Goal: Task Accomplishment & Management: Manage account settings

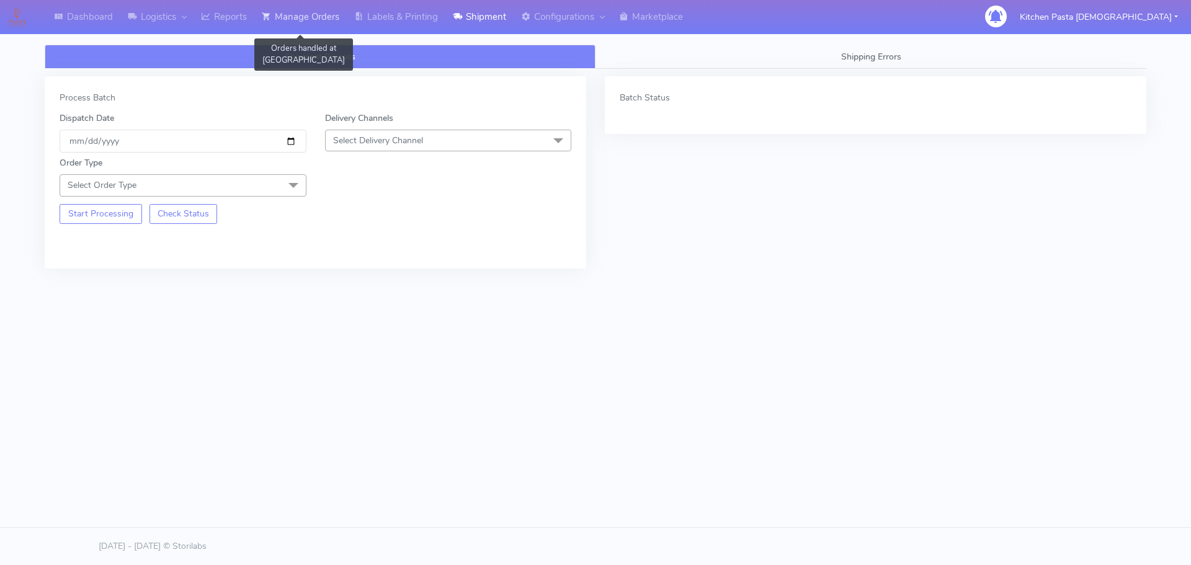
click at [316, 20] on link "Manage Orders" at bounding box center [300, 17] width 92 height 34
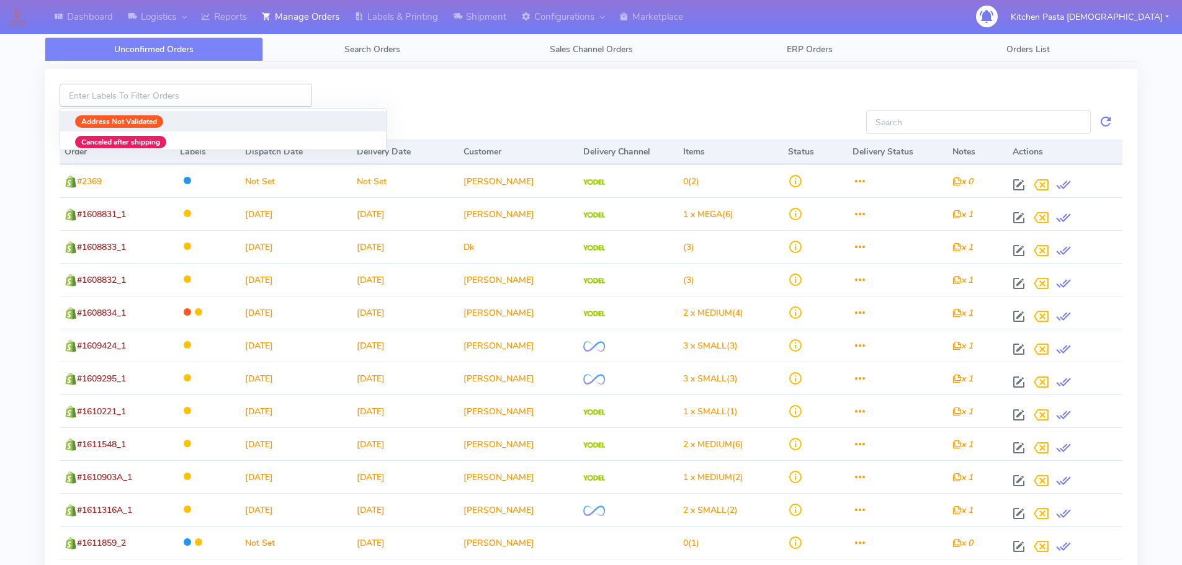
click at [166, 98] on input at bounding box center [186, 95] width 252 height 23
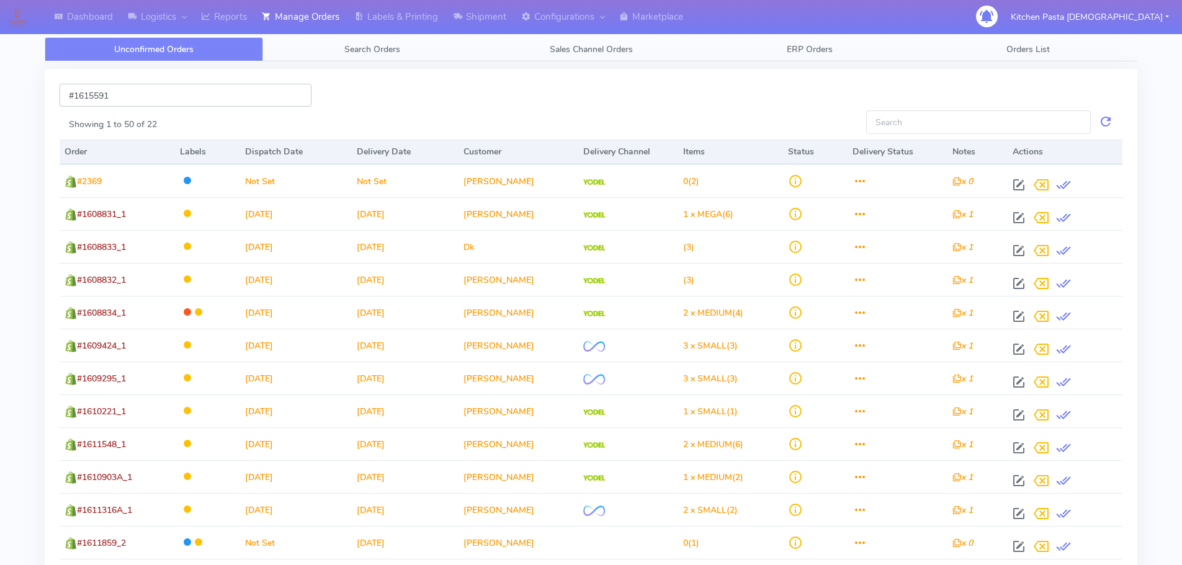
click at [194, 97] on input "#1615591" at bounding box center [186, 95] width 252 height 23
type input "#"
click at [950, 124] on input "Showing 1 to 50 of 22" at bounding box center [978, 121] width 225 height 23
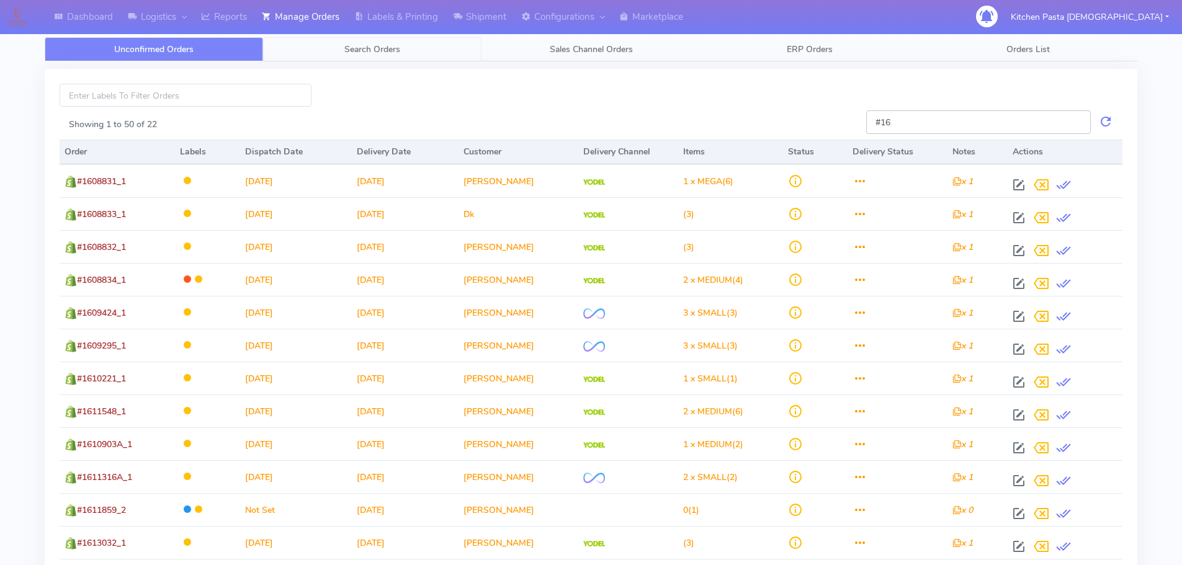
type input "#16"
click at [379, 56] on link "Search Orders" at bounding box center [372, 49] width 218 height 24
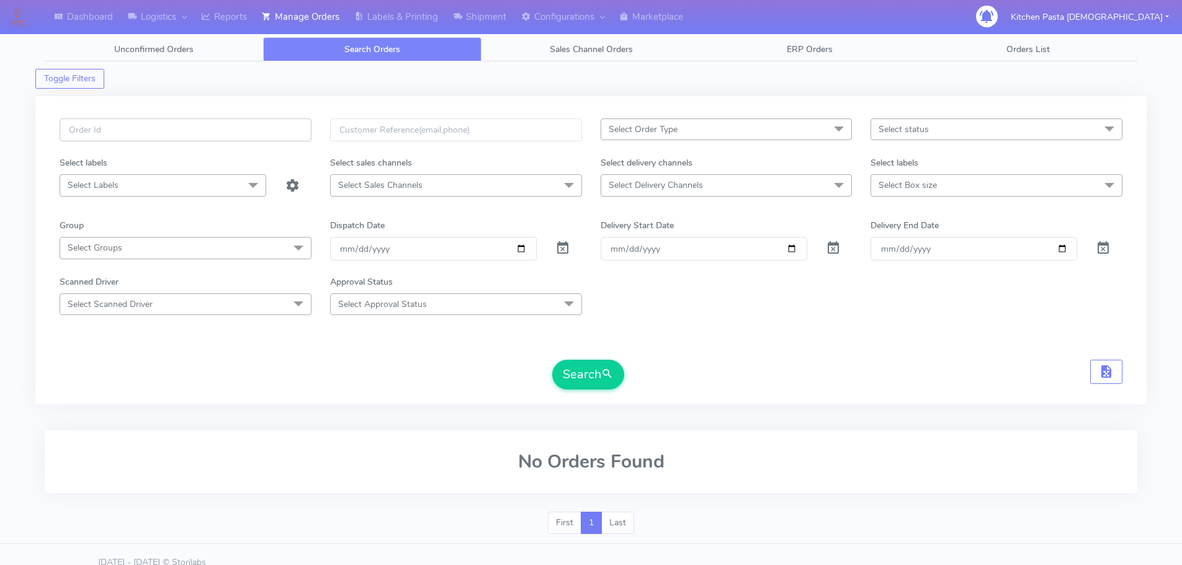
click at [138, 128] on input "text" at bounding box center [186, 130] width 252 height 23
click at [603, 382] on span "submit" at bounding box center [607, 374] width 12 height 17
click at [147, 132] on input "#1615591" at bounding box center [186, 130] width 252 height 23
type input "#1615591_1"
click at [552, 360] on button "Search" at bounding box center [588, 375] width 72 height 30
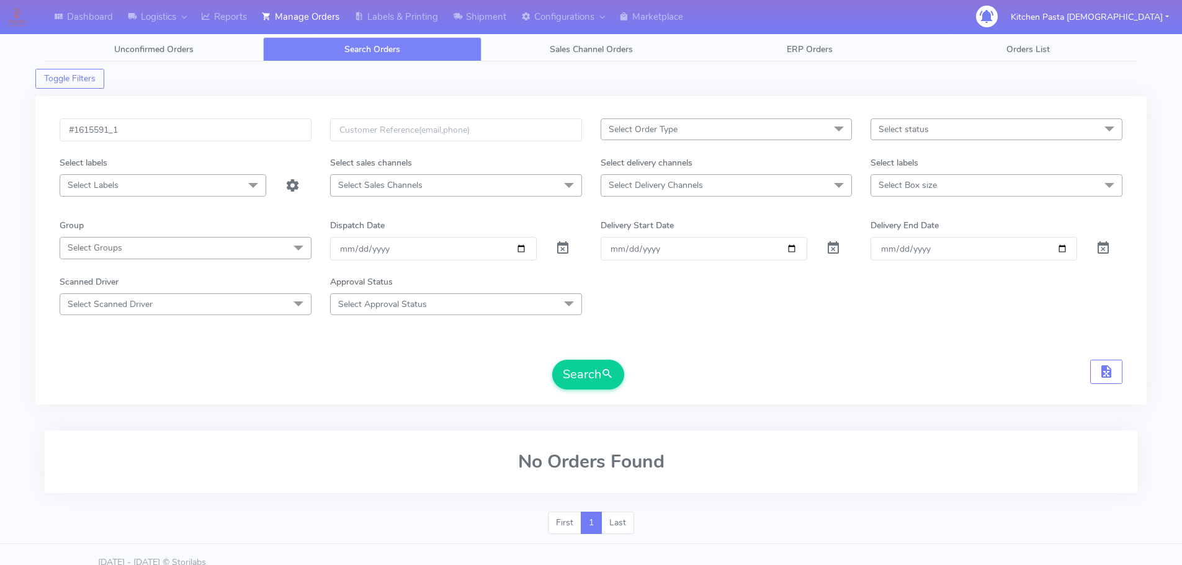
click at [568, 355] on form "#1615591_1 Select Order Type Select All MEALS ATAVI One Off Pasta Club Gift Kit…" at bounding box center [591, 254] width 1063 height 271
click at [247, 186] on span at bounding box center [253, 186] width 25 height 24
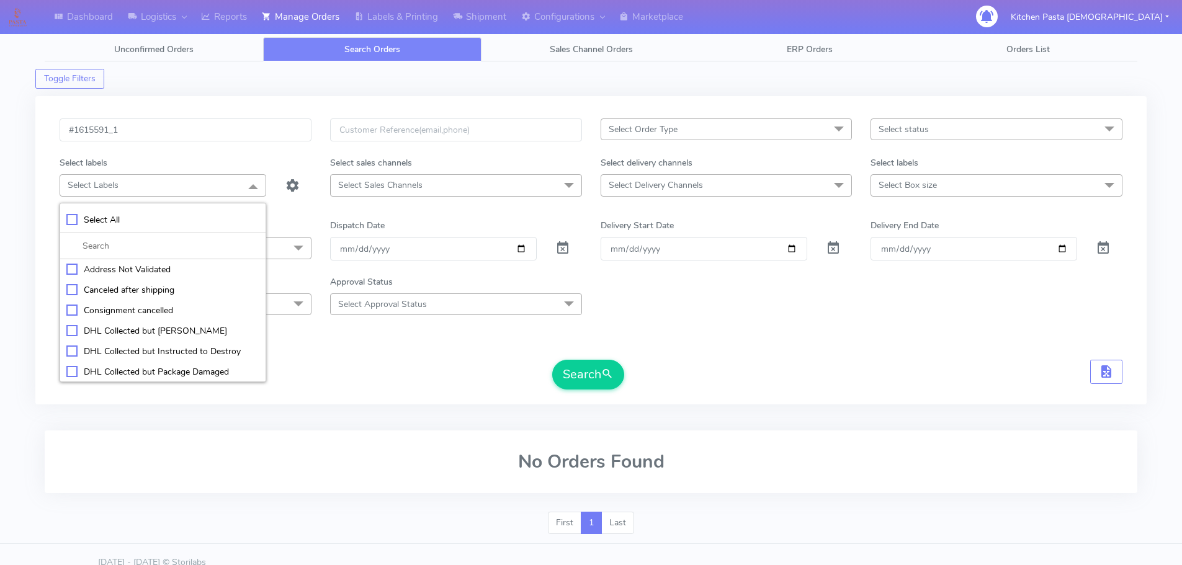
click at [247, 186] on span at bounding box center [253, 186] width 25 height 24
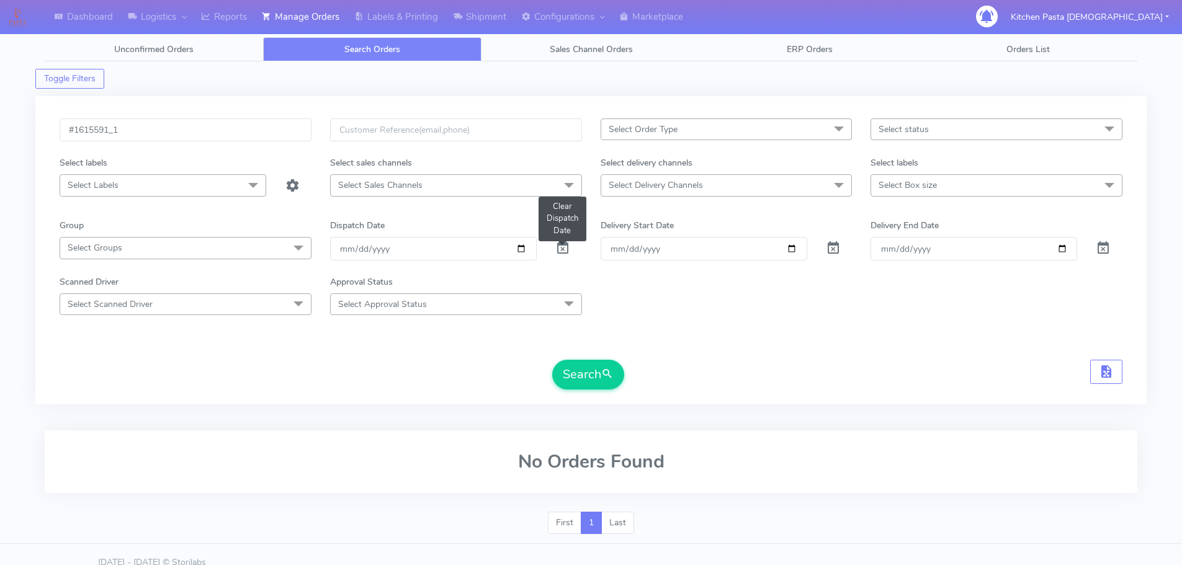
click at [560, 250] on span at bounding box center [562, 251] width 15 height 12
click at [575, 375] on button "Search" at bounding box center [588, 375] width 72 height 30
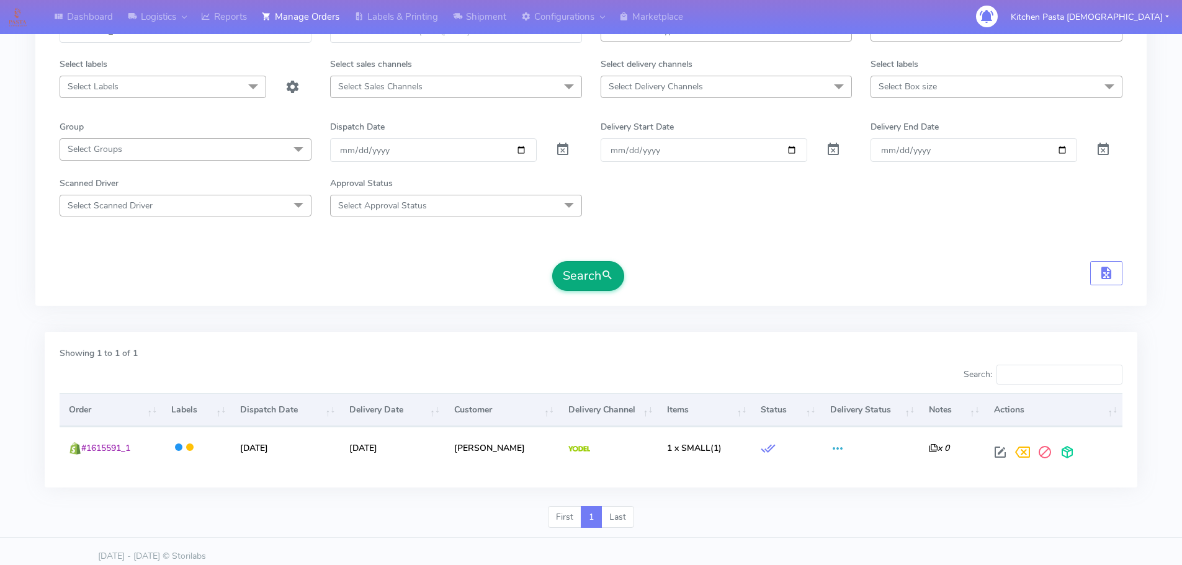
scroll to position [109, 0]
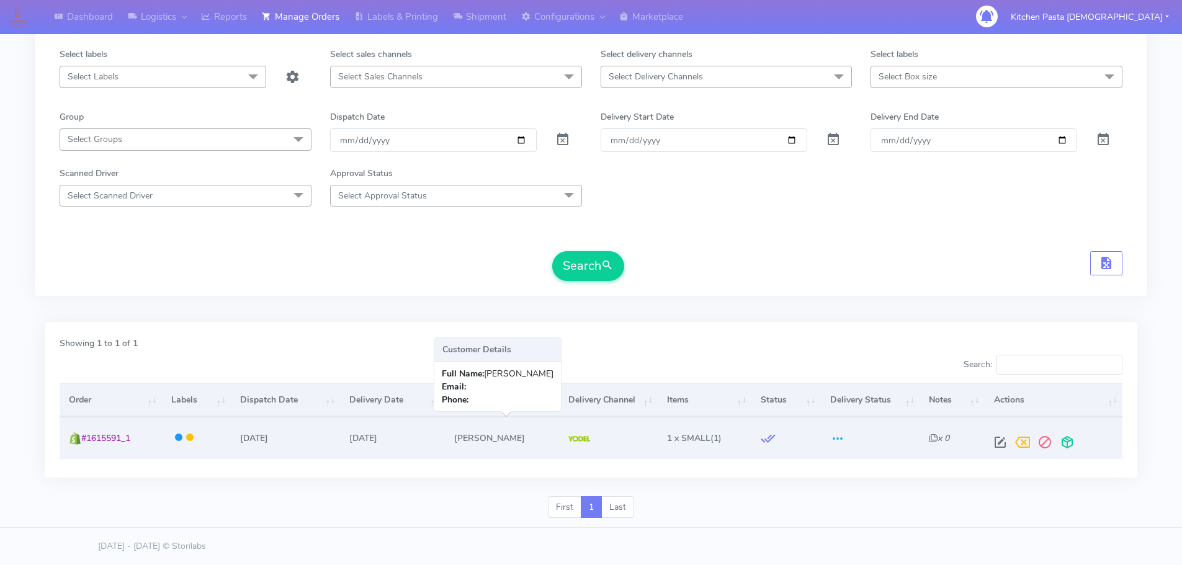
click at [454, 435] on td "Gil Inacio Barunda Fal" at bounding box center [502, 438] width 114 height 42
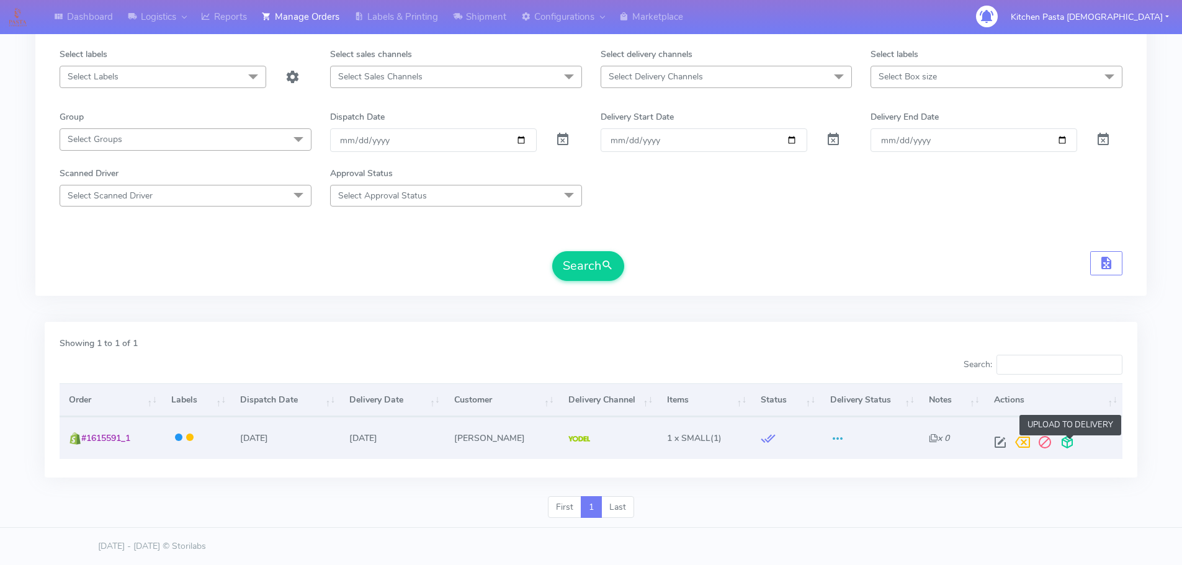
click at [1069, 447] on span at bounding box center [1067, 445] width 22 height 12
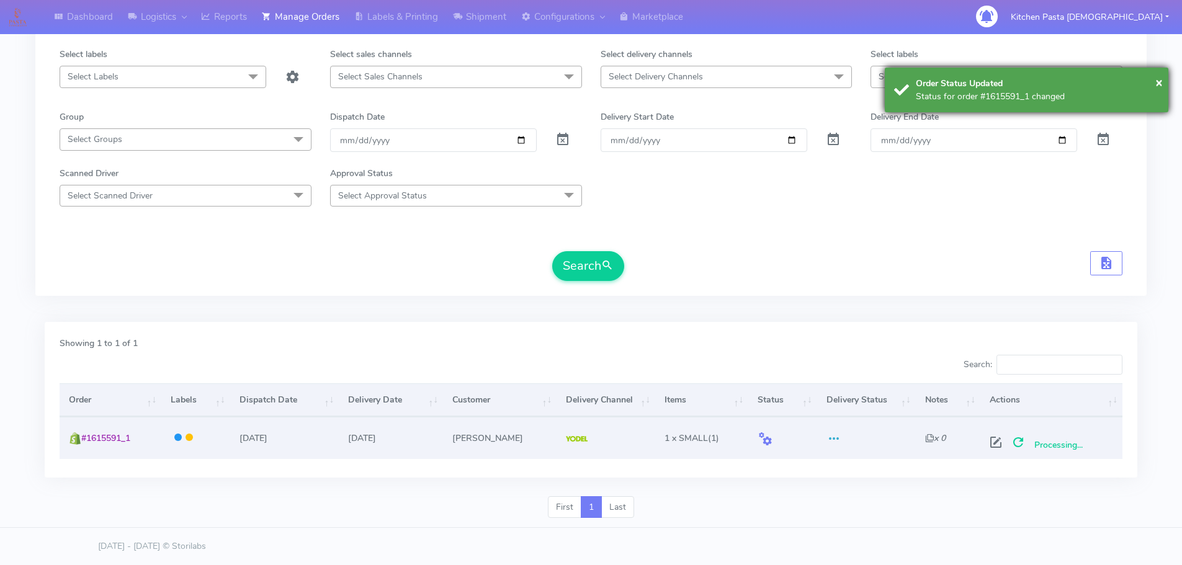
click at [934, 87] on div "Order Status Updated" at bounding box center [1037, 83] width 243 height 13
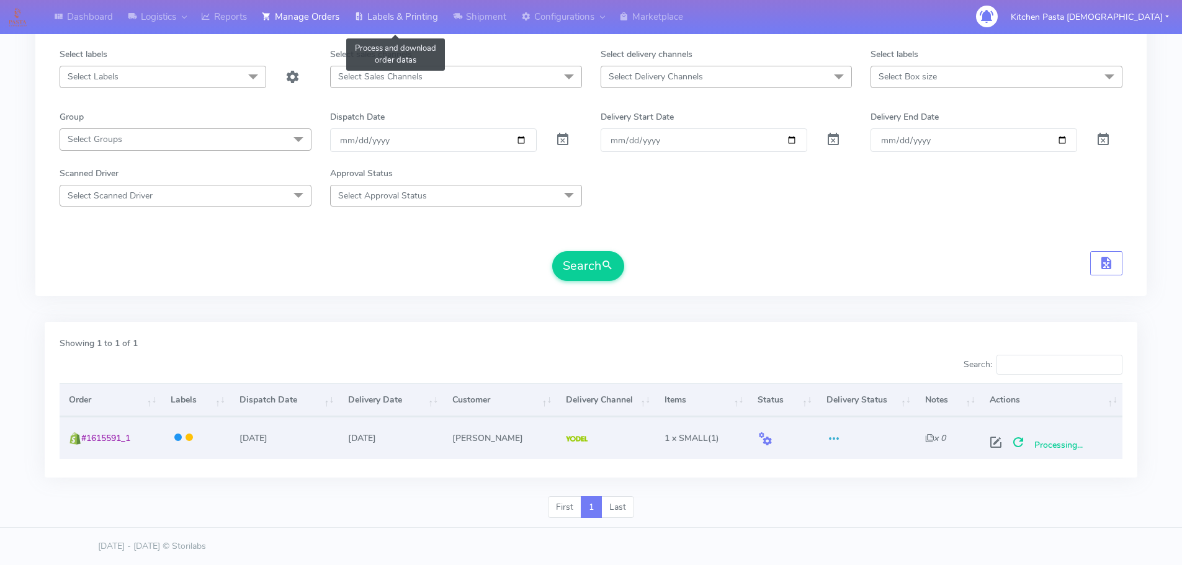
click at [392, 13] on link "Labels & Printing" at bounding box center [396, 17] width 99 height 34
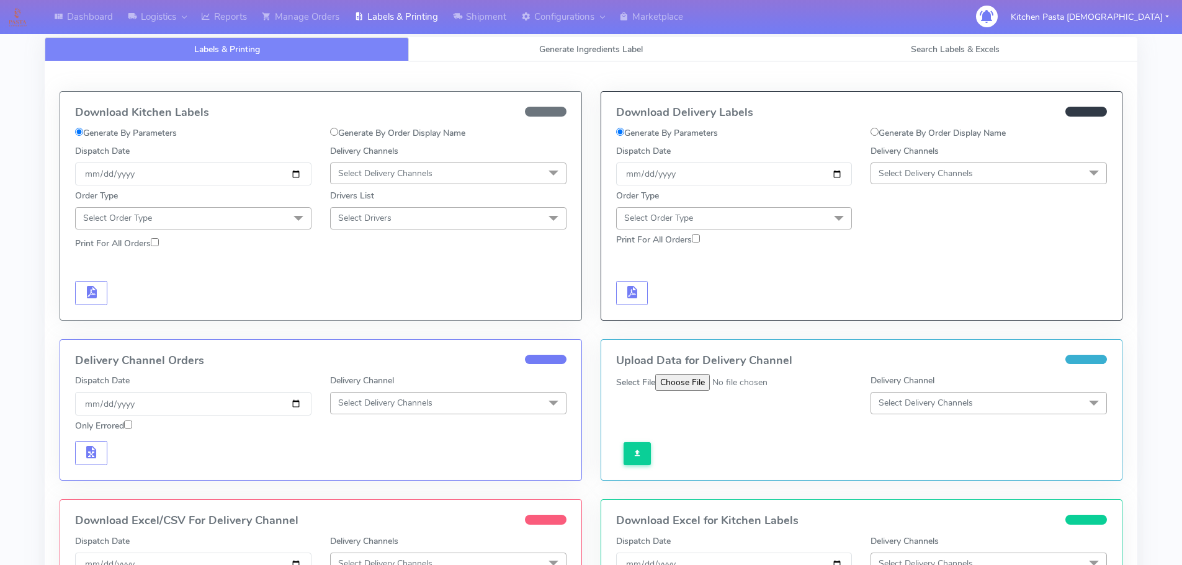
click at [871, 127] on label "Generate By Order Display Name" at bounding box center [938, 133] width 135 height 13
click at [871, 128] on input "Generate By Order Display Name" at bounding box center [875, 132] width 8 height 8
radio input "true"
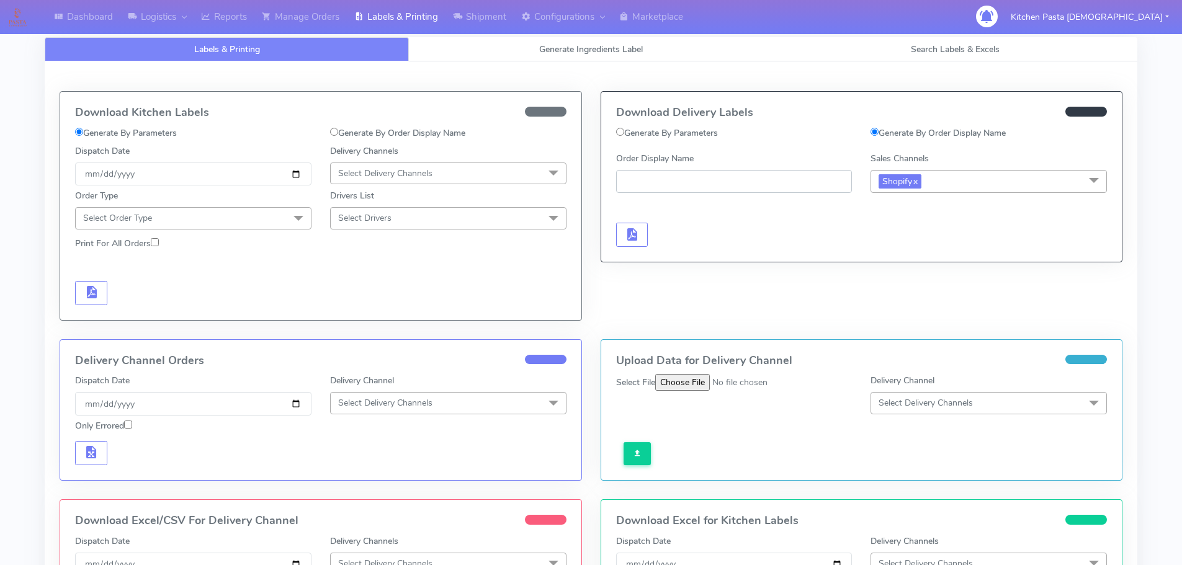
click at [624, 190] on input "Order Display Name" at bounding box center [734, 181] width 236 height 23
click at [630, 234] on span "button" at bounding box center [631, 237] width 15 height 12
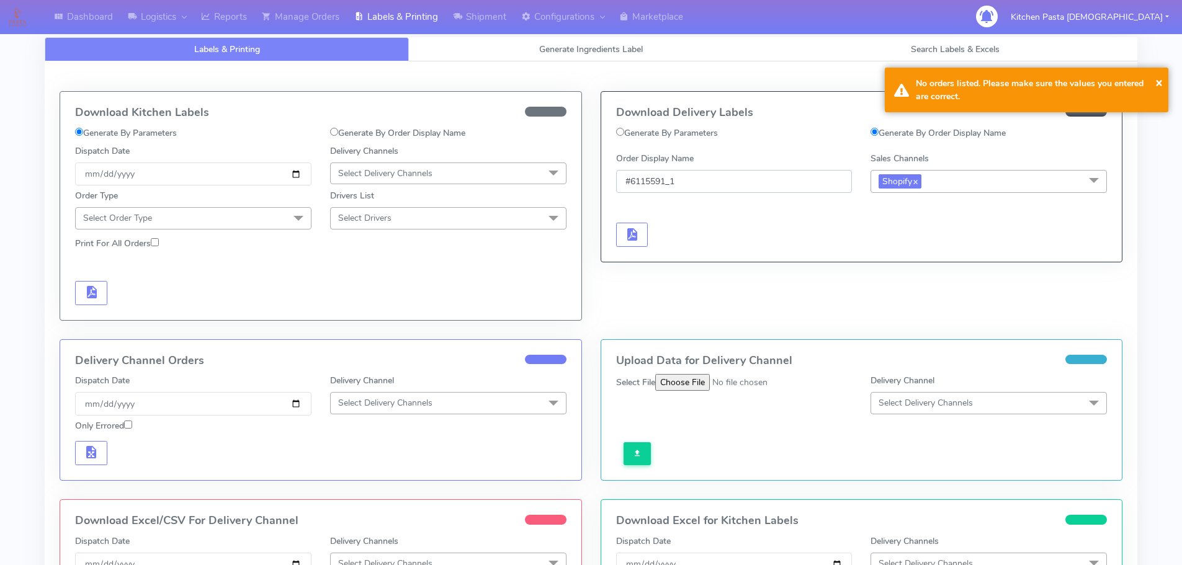
click at [634, 183] on input "#6115591_1" at bounding box center [734, 181] width 236 height 23
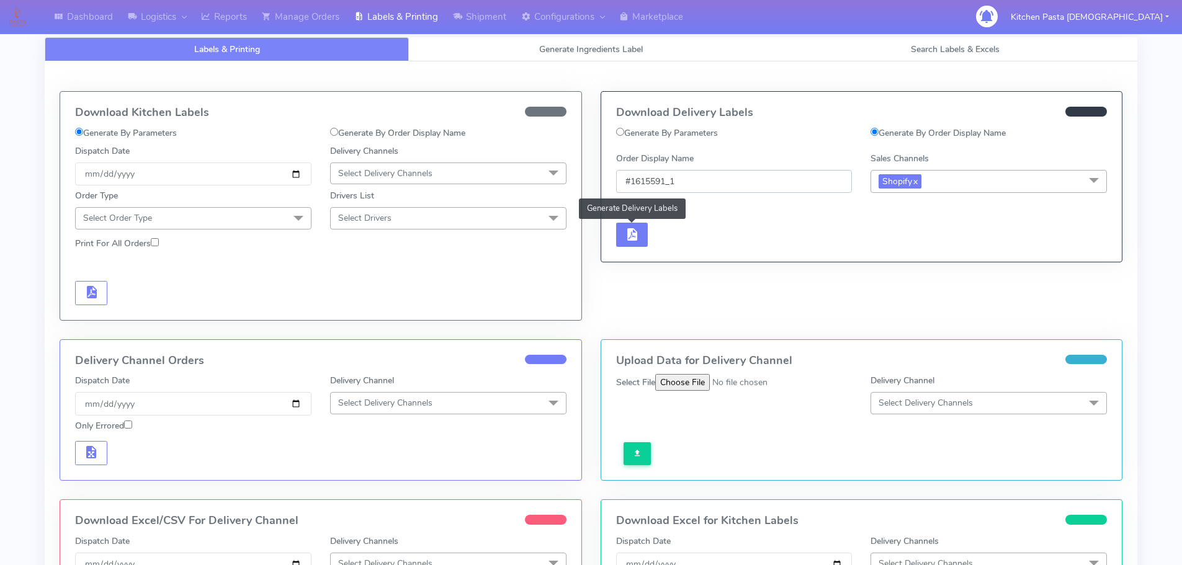
type input "#1615591_1"
click at [635, 240] on span "button" at bounding box center [631, 237] width 15 height 12
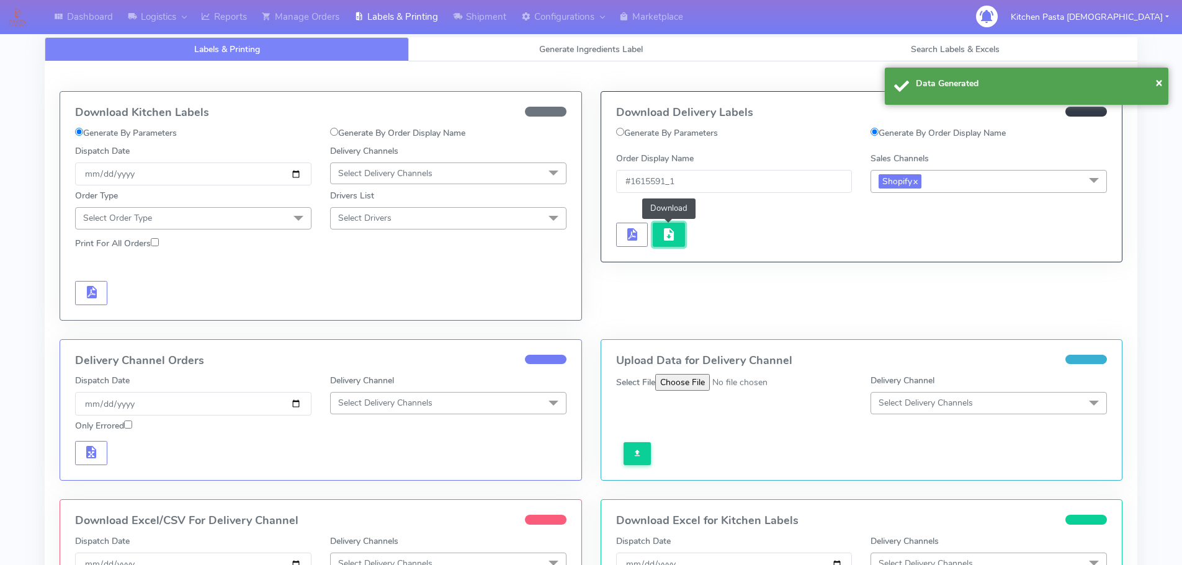
click at [678, 234] on button "button" at bounding box center [669, 235] width 32 height 24
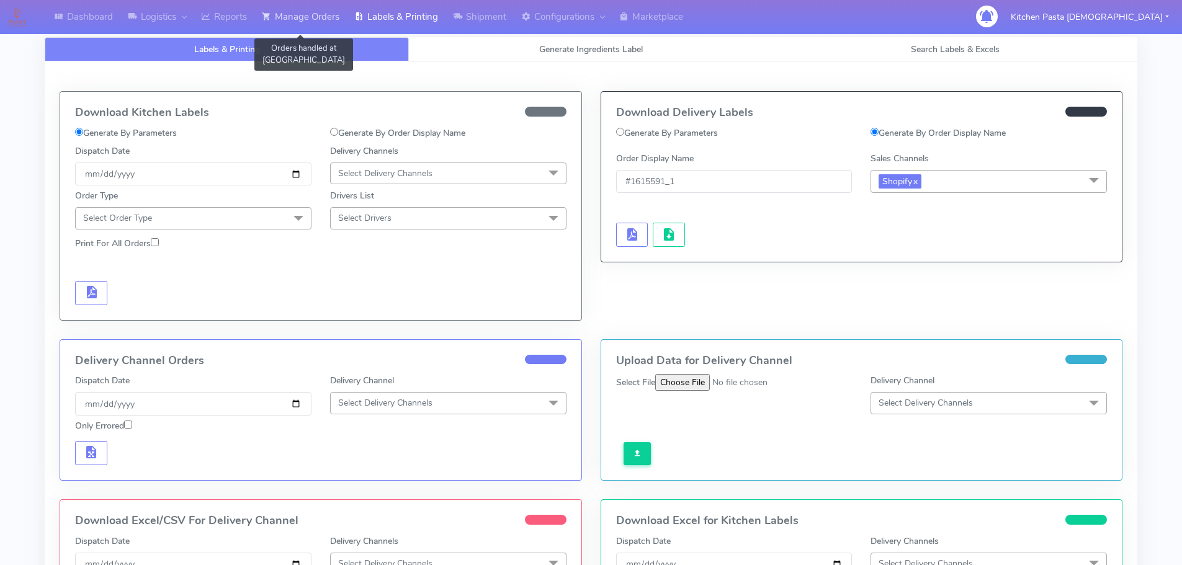
click at [300, 16] on link "Manage Orders" at bounding box center [300, 17] width 92 height 34
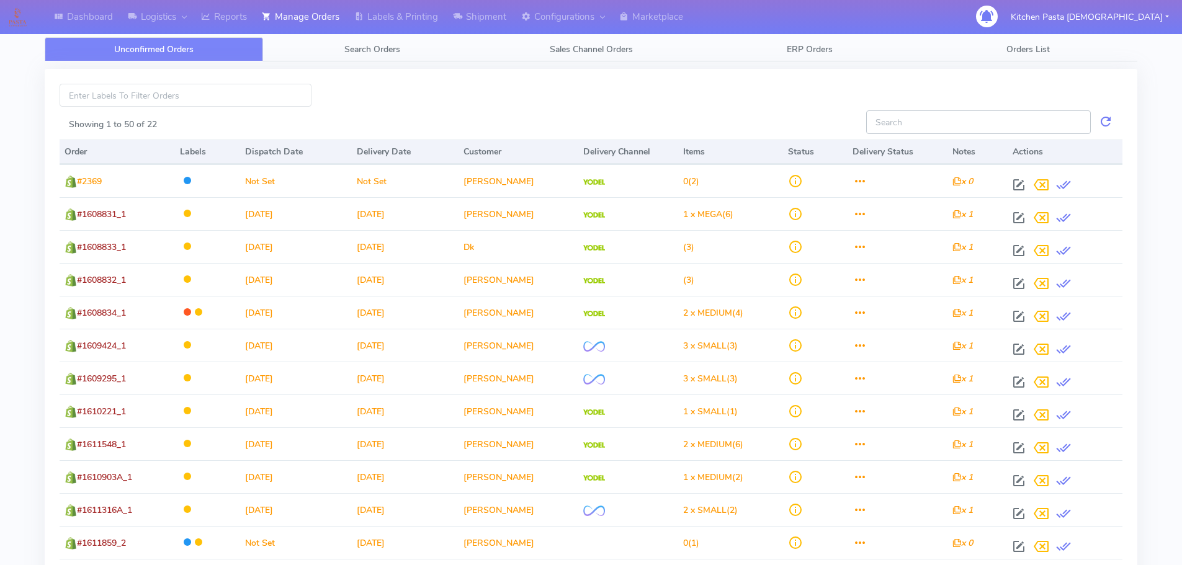
click at [938, 119] on input "Showing 1 to 50 of 22" at bounding box center [978, 121] width 225 height 23
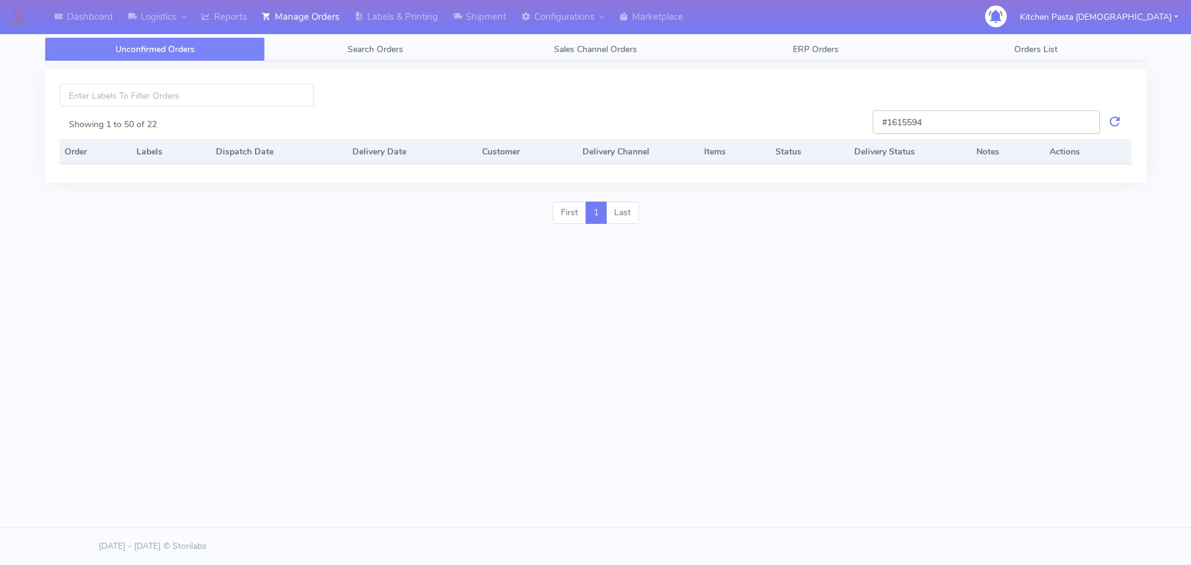
click at [1050, 124] on input "#1615594" at bounding box center [986, 121] width 227 height 23
type input "#1615594"
click at [408, 56] on link "Search Orders" at bounding box center [375, 49] width 220 height 24
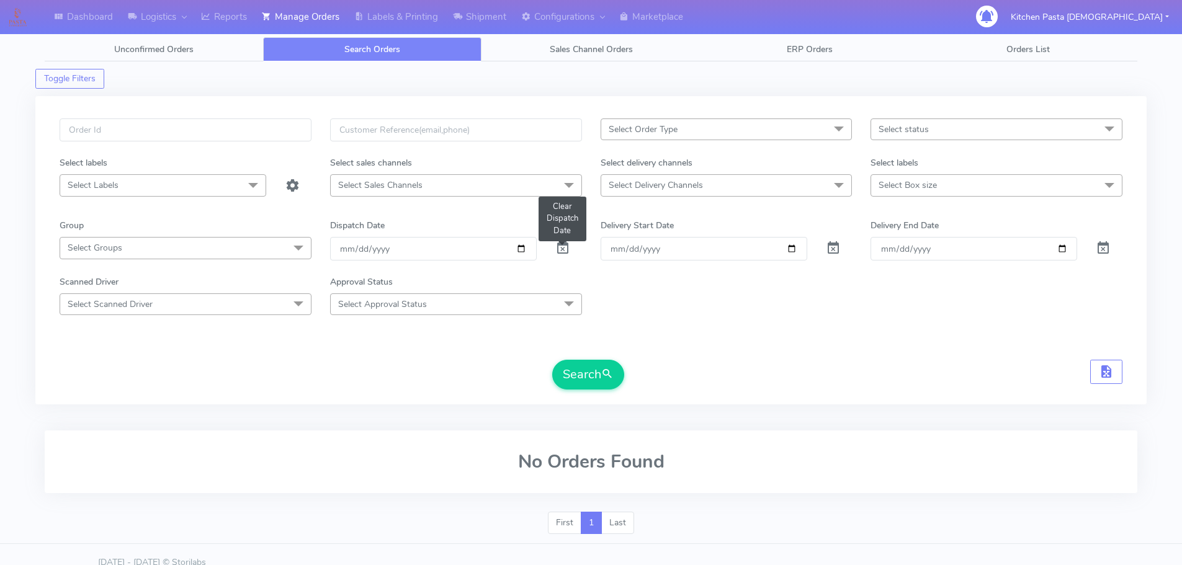
click at [565, 252] on span at bounding box center [562, 251] width 15 height 12
click at [167, 127] on input "text" at bounding box center [186, 130] width 252 height 23
type input "#1615594"
click at [562, 248] on span at bounding box center [562, 251] width 15 height 12
click at [560, 248] on span at bounding box center [562, 251] width 15 height 12
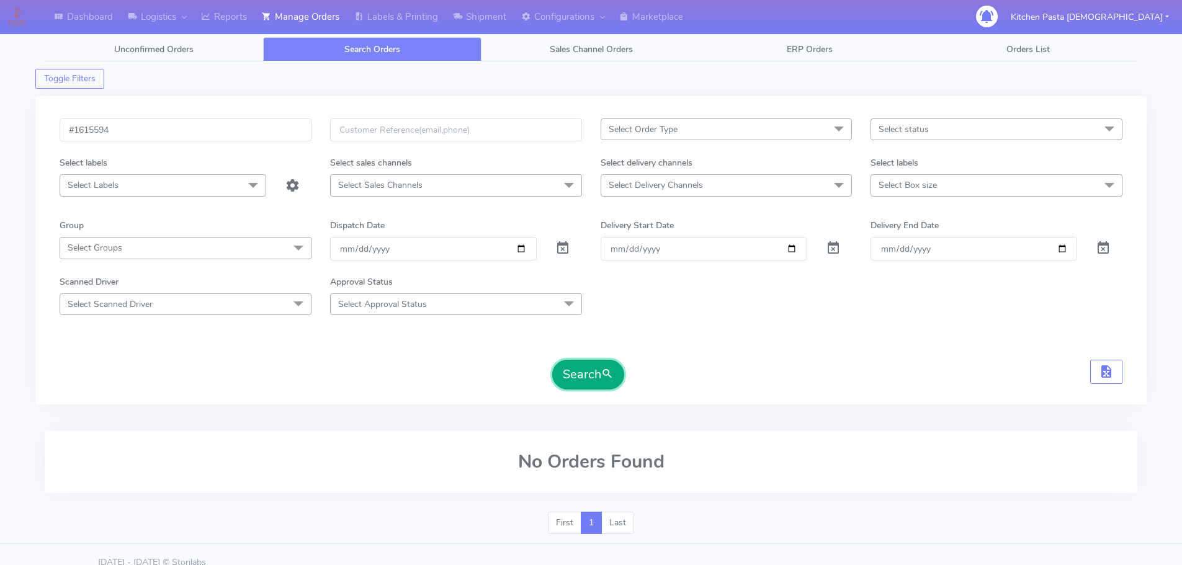
click at [598, 379] on button "Search" at bounding box center [588, 375] width 72 height 30
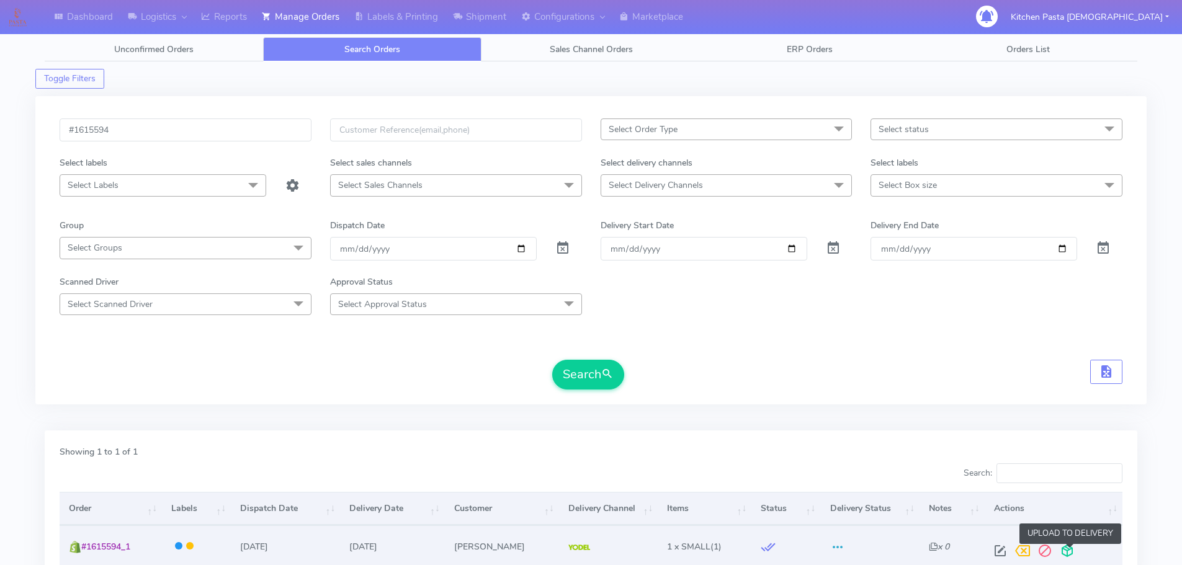
click at [1072, 549] on span at bounding box center [1067, 554] width 22 height 12
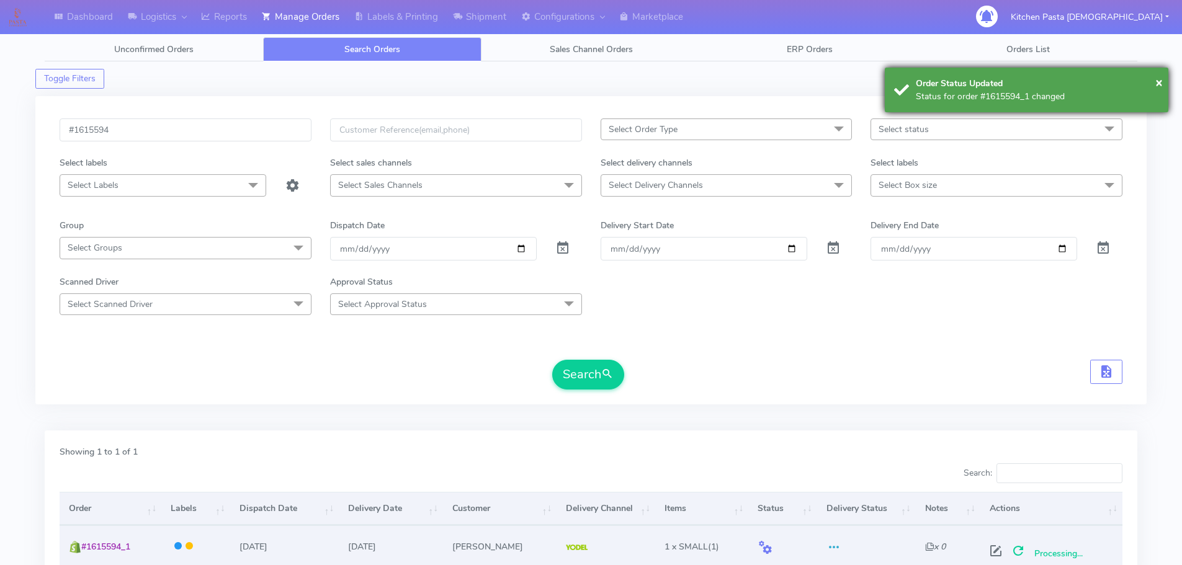
click at [913, 88] on div "× Order Status Updated Status for order #1615594_1 changed" at bounding box center [1027, 90] width 284 height 45
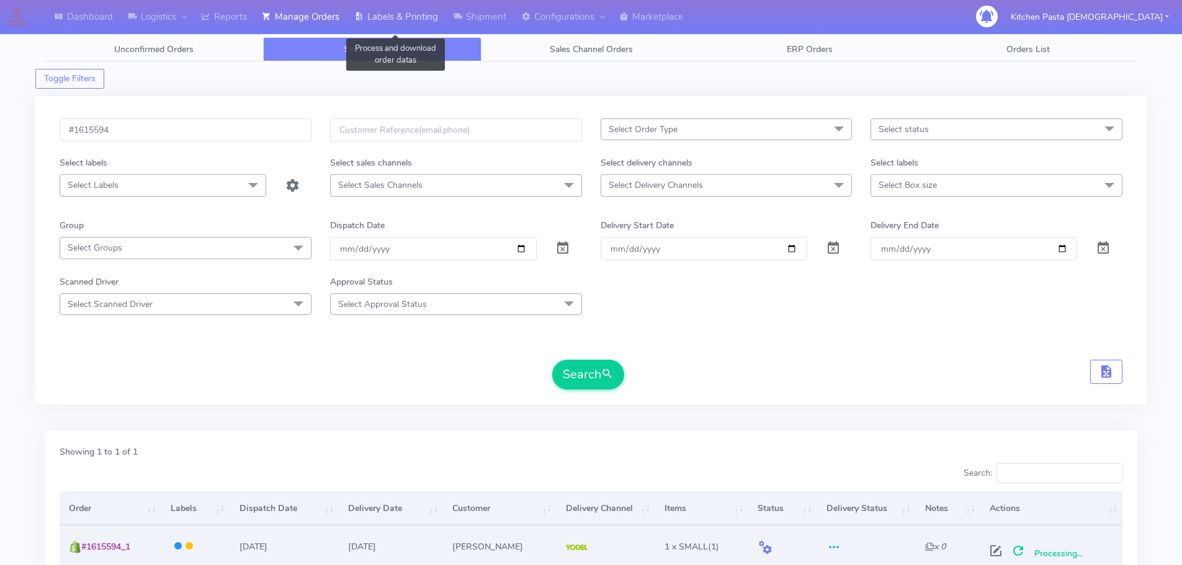
click at [409, 14] on link "Labels & Printing" at bounding box center [396, 17] width 99 height 34
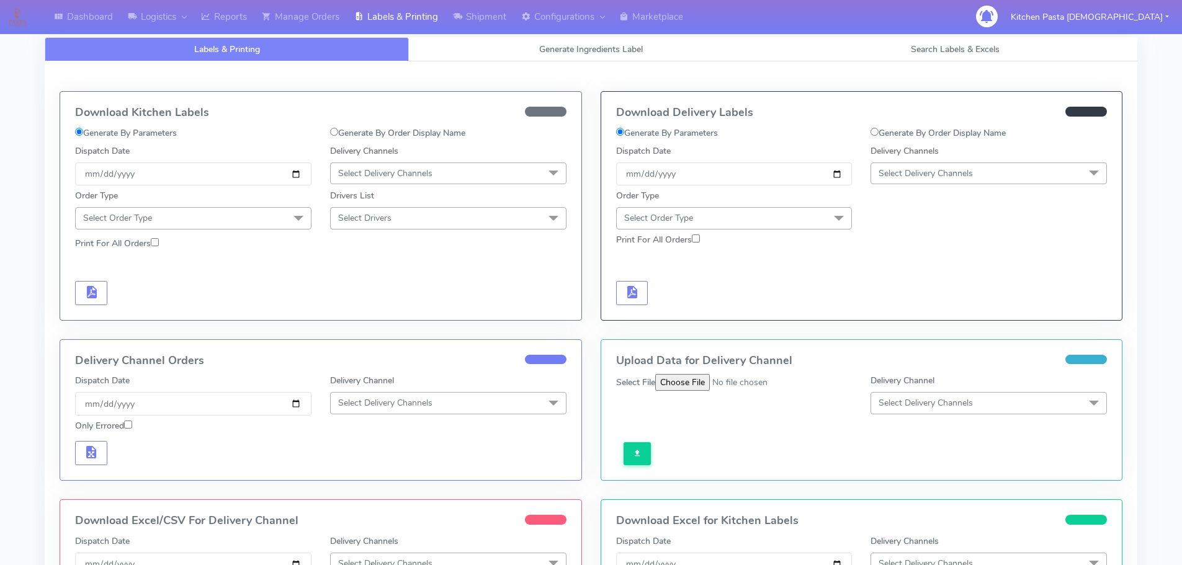
click at [877, 131] on input "Generate By Order Display Name" at bounding box center [875, 132] width 8 height 8
radio input "true"
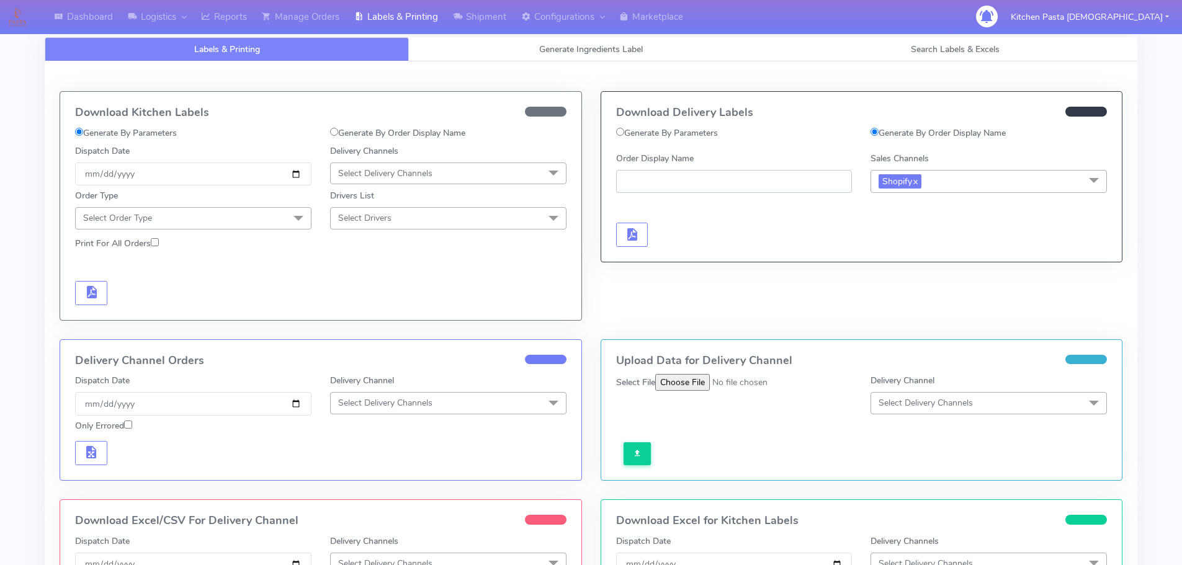
click at [724, 186] on input "Order Display Name" at bounding box center [734, 181] width 236 height 23
type input "#1615594_1"
click at [641, 240] on button "button" at bounding box center [632, 235] width 32 height 24
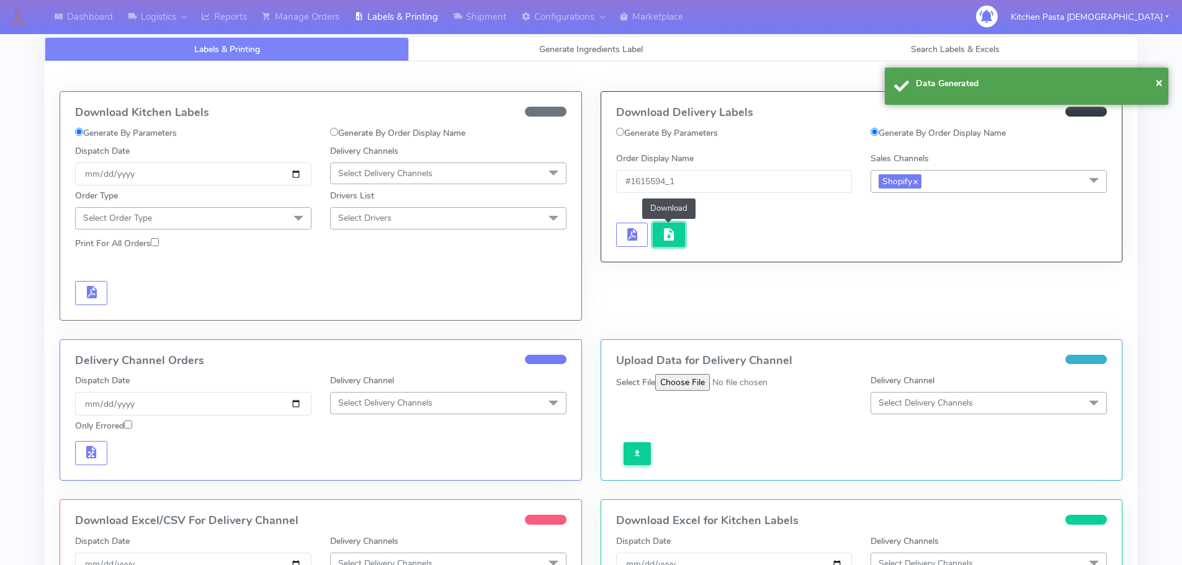
click at [663, 240] on span "button" at bounding box center [668, 237] width 15 height 12
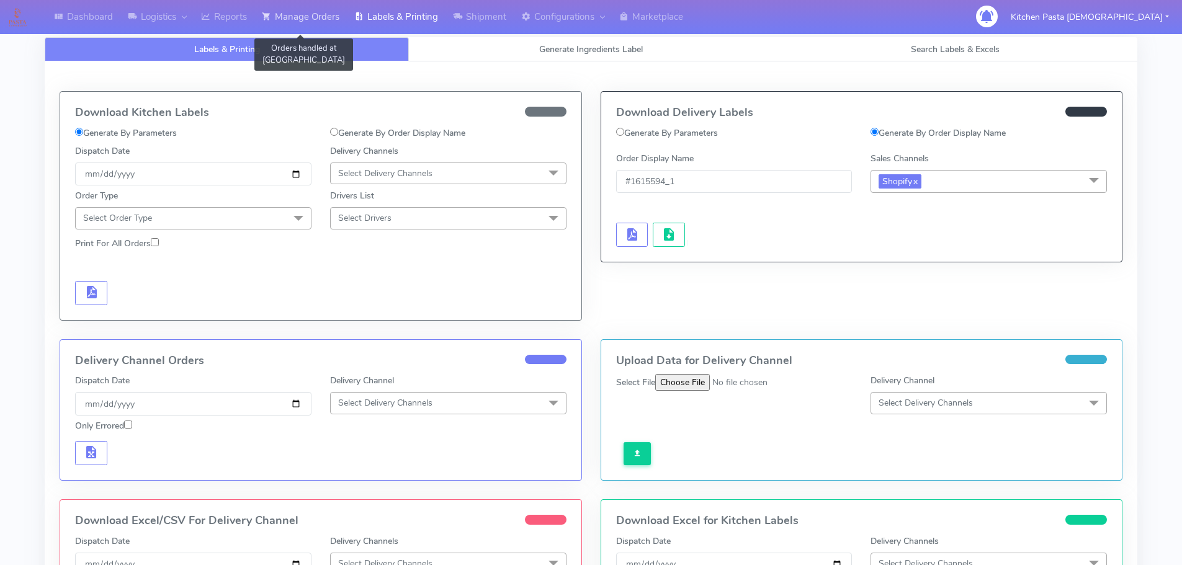
click at [301, 13] on link "Manage Orders" at bounding box center [300, 17] width 92 height 34
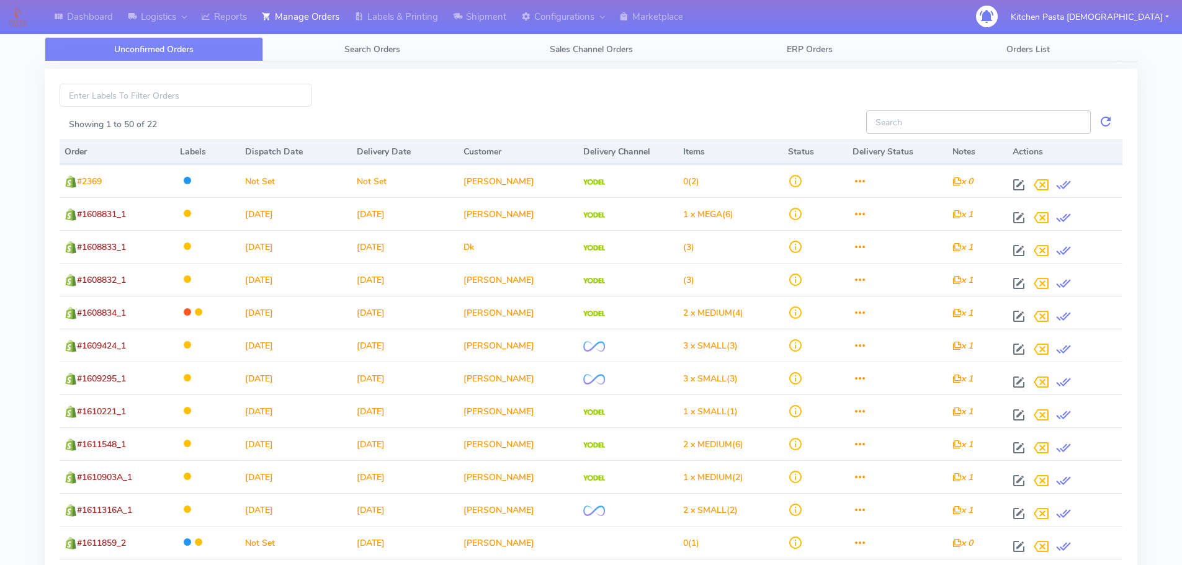
click at [1030, 120] on input "Showing 1 to 50 of 22" at bounding box center [978, 121] width 225 height 23
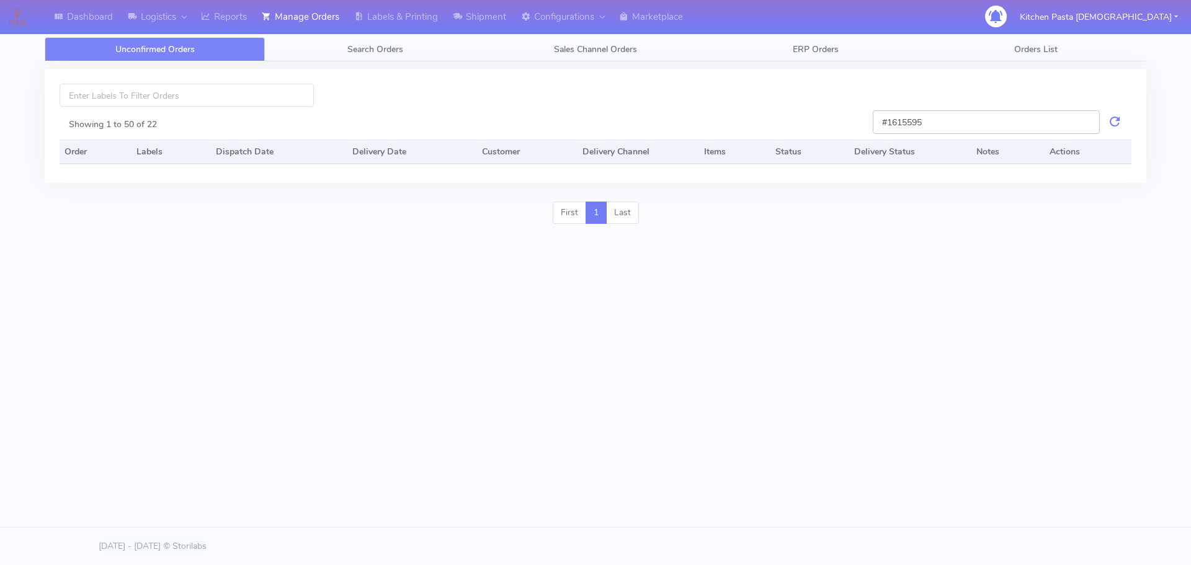
click at [944, 124] on input "#1615595" at bounding box center [986, 121] width 227 height 23
type input "#1615595"
click at [406, 45] on link "Search Orders" at bounding box center [375, 49] width 220 height 24
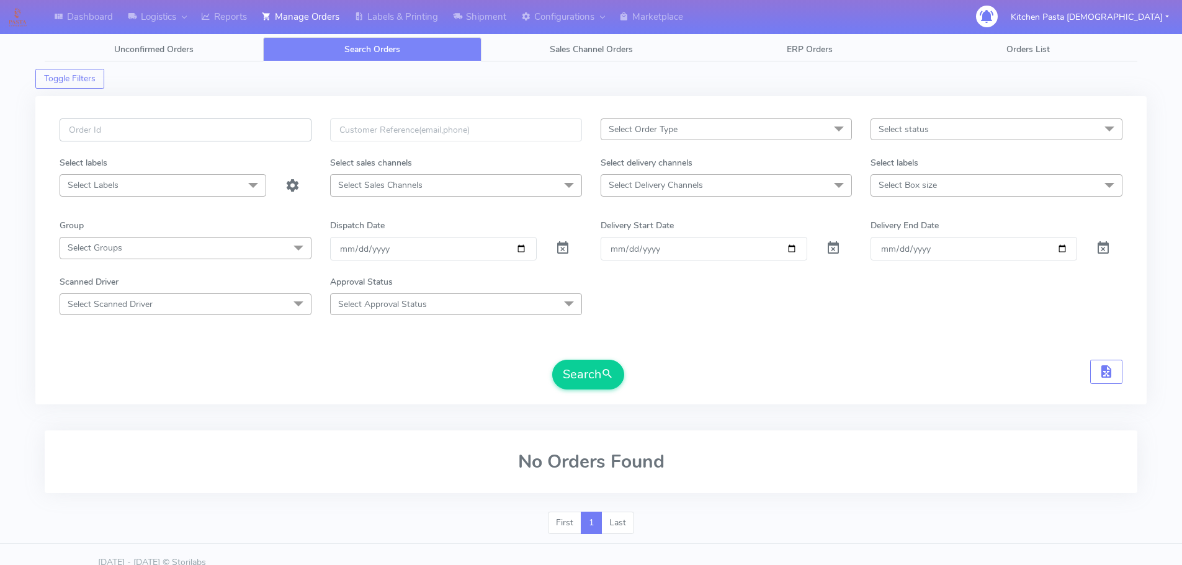
click at [176, 125] on input "text" at bounding box center [186, 130] width 252 height 23
type input "#1615595"
click at [568, 247] on span at bounding box center [562, 251] width 15 height 12
click at [598, 377] on button "Search" at bounding box center [588, 375] width 72 height 30
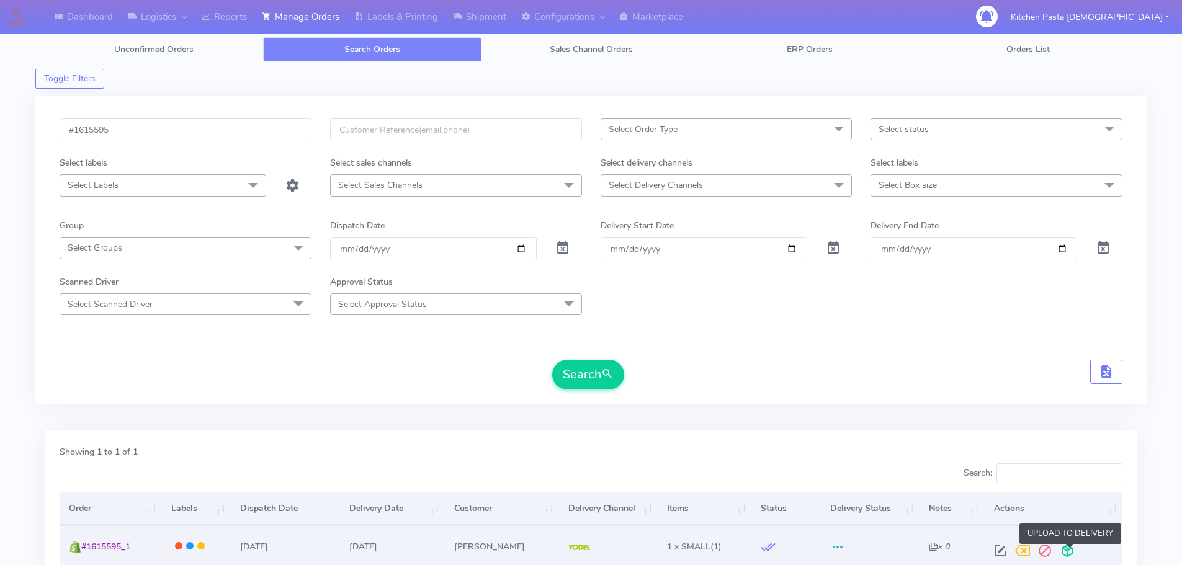
click at [1075, 554] on span at bounding box center [1067, 554] width 22 height 12
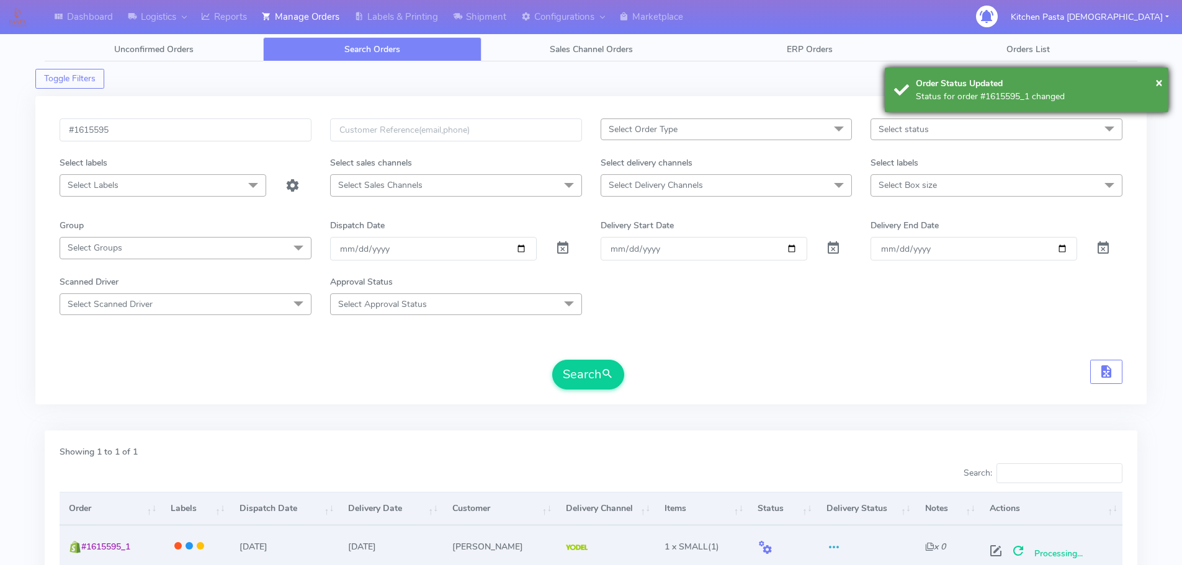
click at [952, 85] on div "Order Status Updated" at bounding box center [1037, 83] width 243 height 13
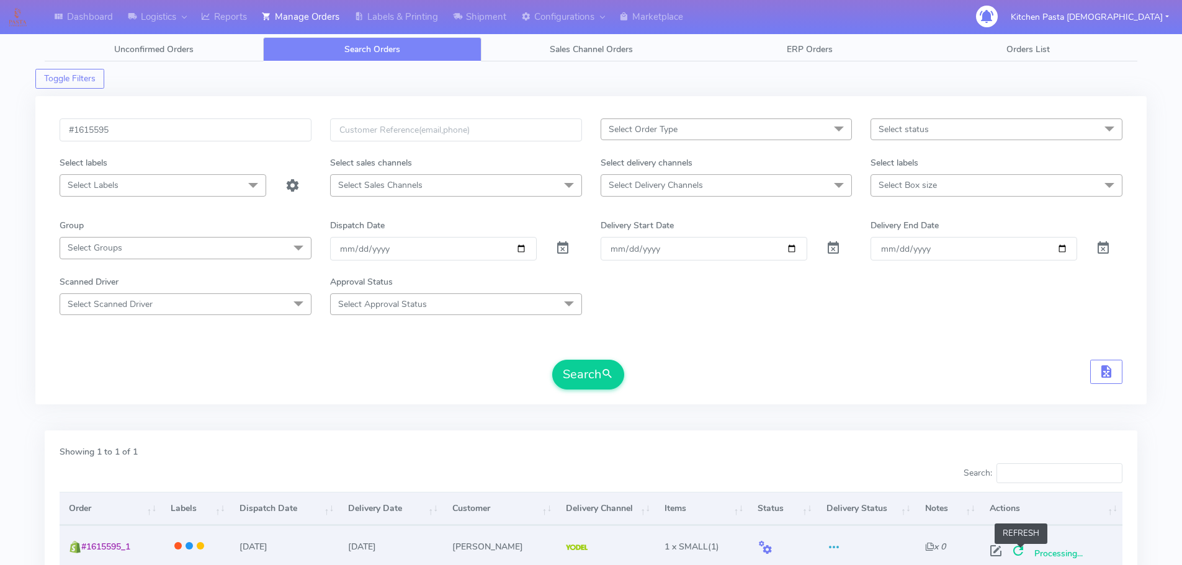
click at [1018, 552] on span at bounding box center [1018, 554] width 22 height 12
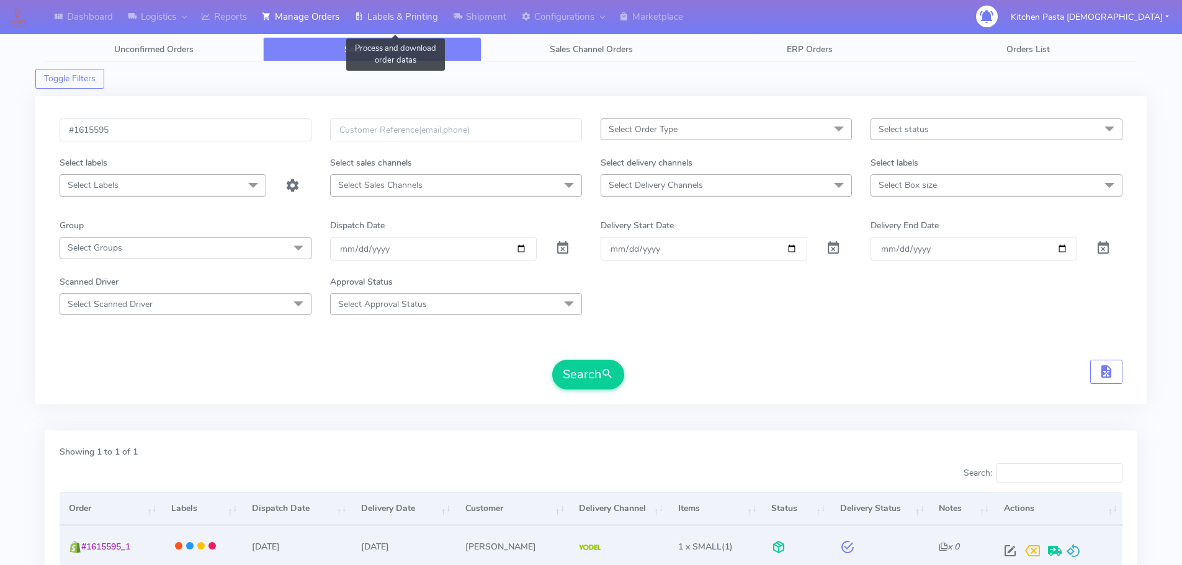
click at [406, 23] on link "Labels & Printing" at bounding box center [396, 17] width 99 height 34
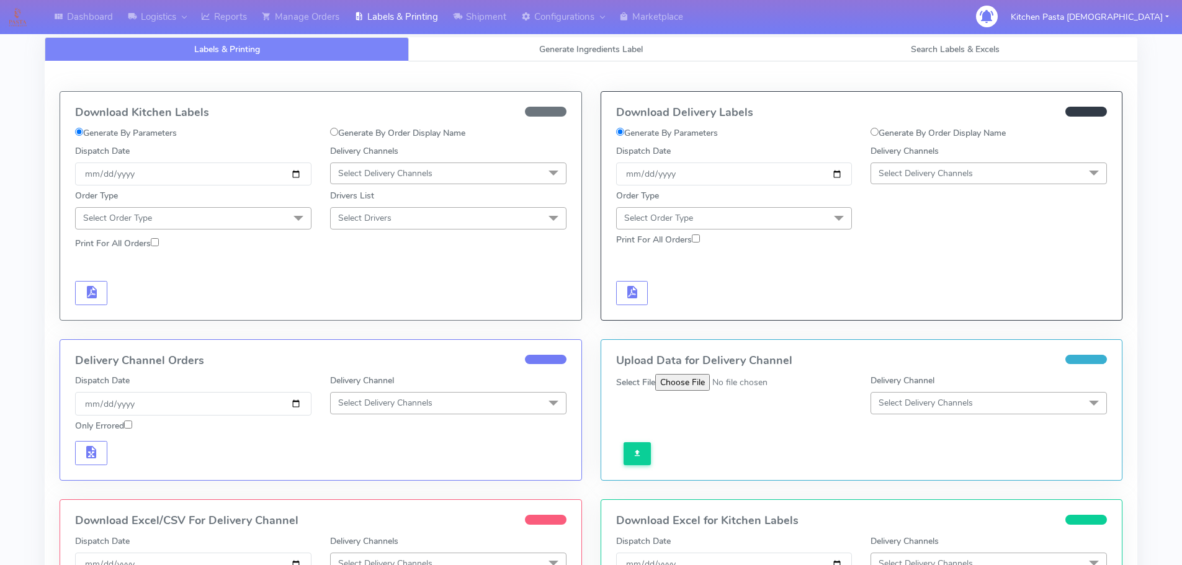
click at [873, 131] on input "Generate By Order Display Name" at bounding box center [875, 132] width 8 height 8
radio input "true"
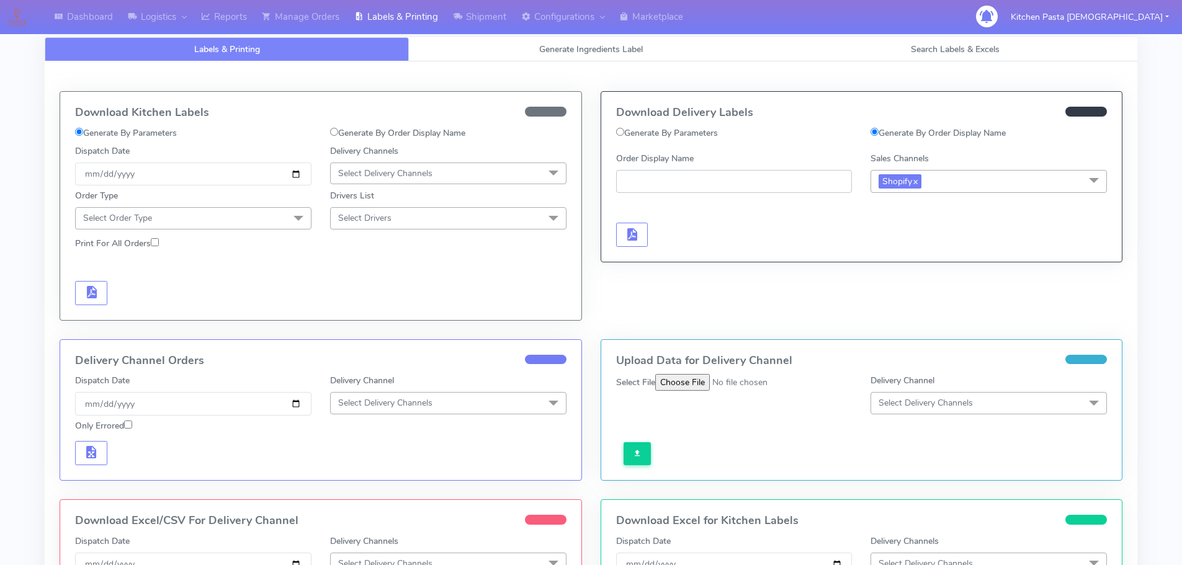
click at [704, 177] on input "Order Display Name" at bounding box center [734, 181] width 236 height 23
type input "]"
type input "#1615595_1"
click at [641, 241] on button "button" at bounding box center [632, 235] width 32 height 24
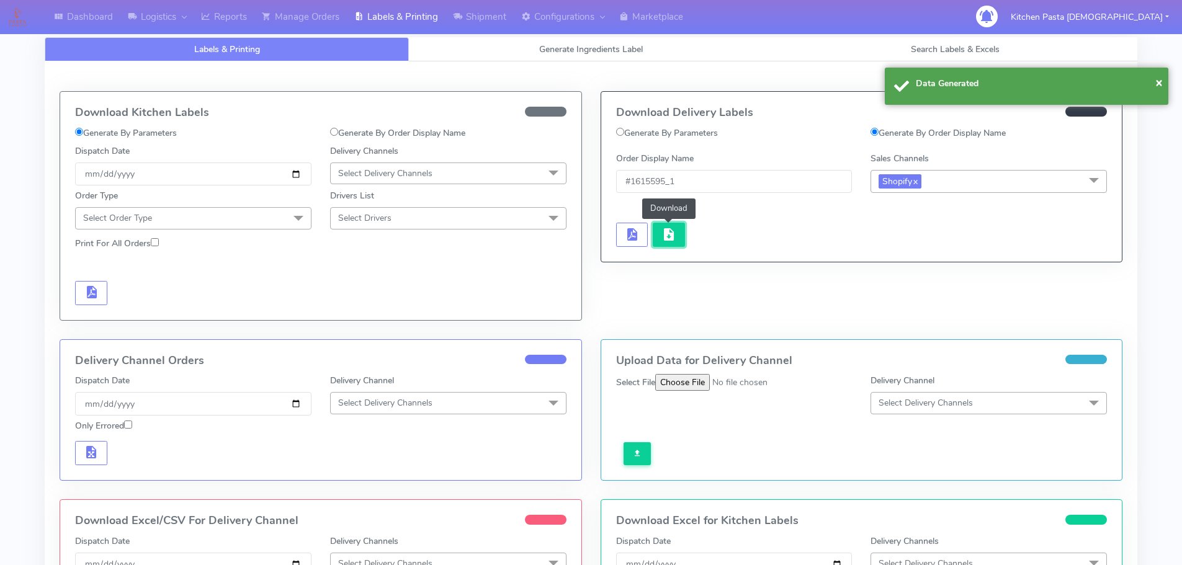
click at [665, 242] on span "button" at bounding box center [668, 237] width 15 height 12
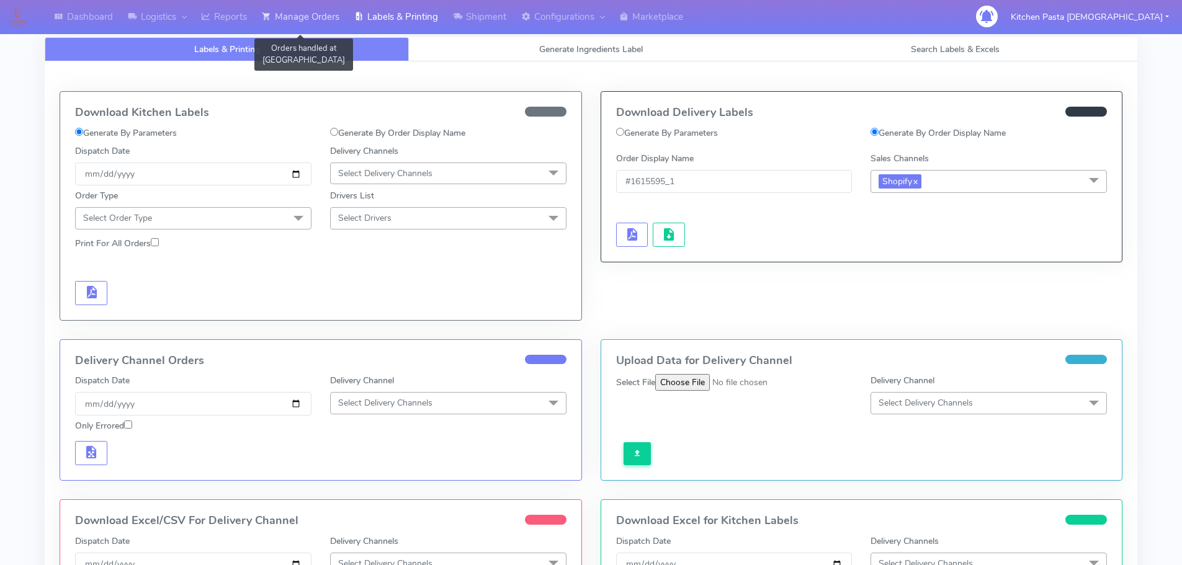
click at [310, 26] on link "Manage Orders" at bounding box center [300, 17] width 92 height 34
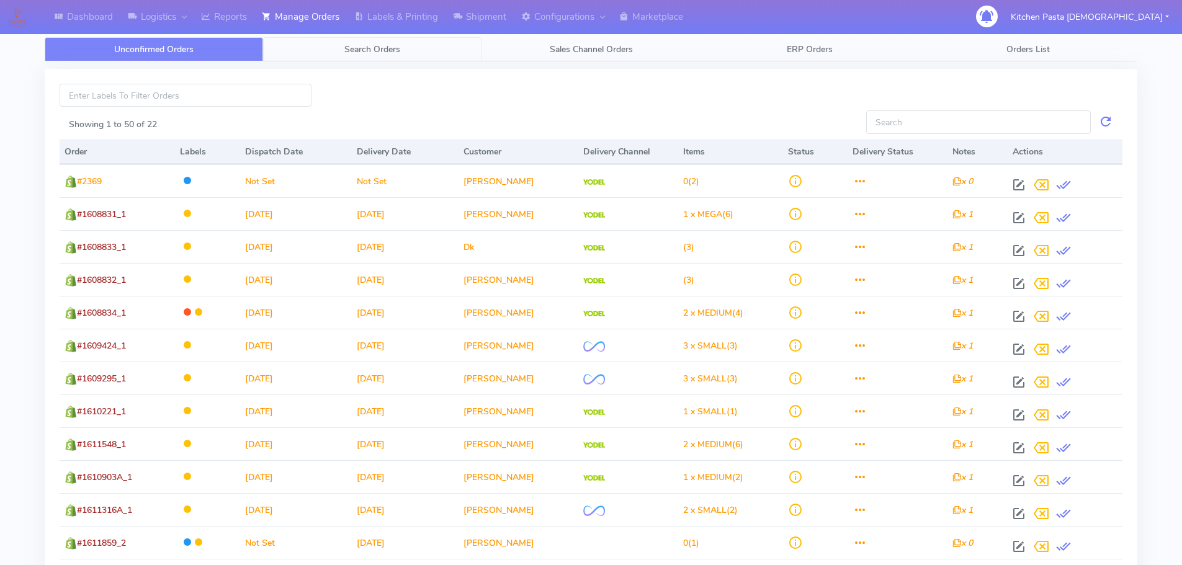
click at [381, 52] on span "Search Orders" at bounding box center [372, 49] width 56 height 12
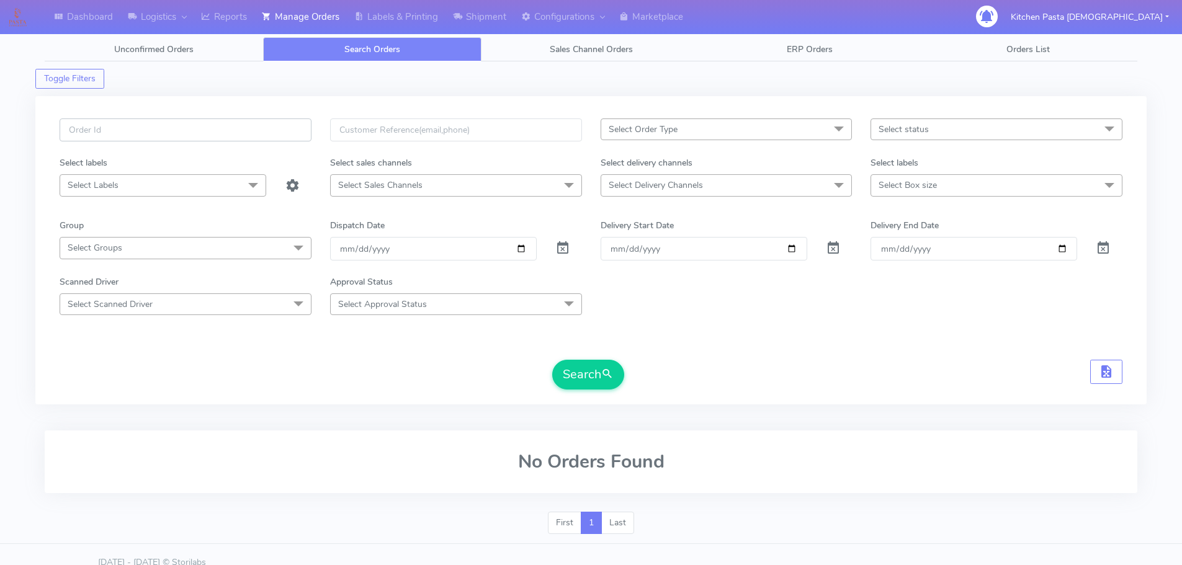
click at [112, 131] on input "text" at bounding box center [186, 130] width 252 height 23
type input "#1615596"
click at [564, 246] on span at bounding box center [562, 251] width 15 height 12
click at [588, 375] on button "Search" at bounding box center [588, 375] width 72 height 30
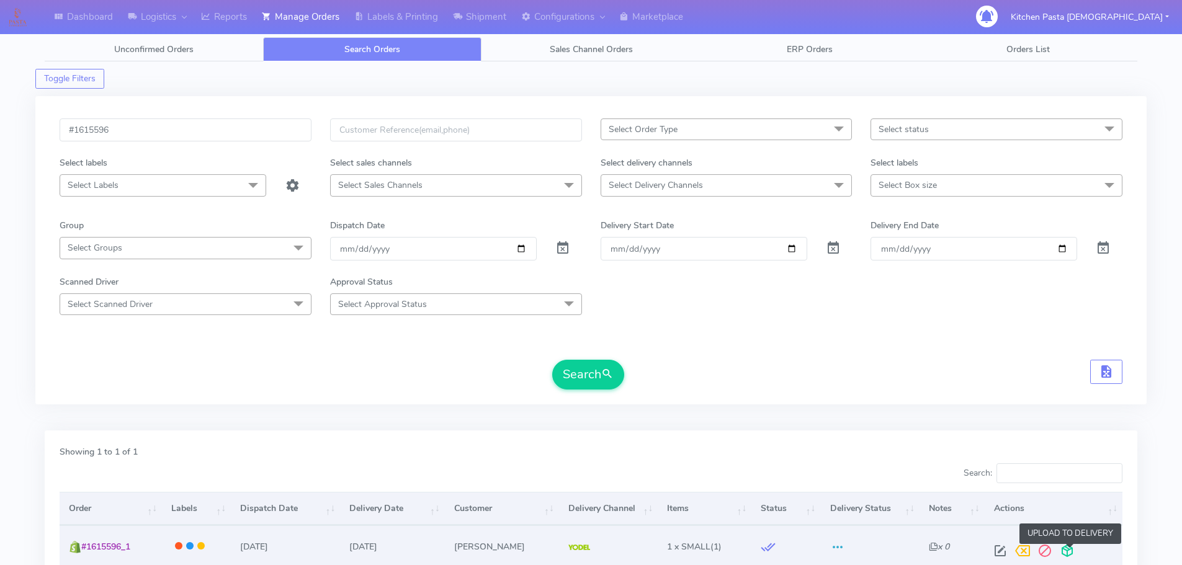
click at [1074, 553] on span at bounding box center [1067, 554] width 22 height 12
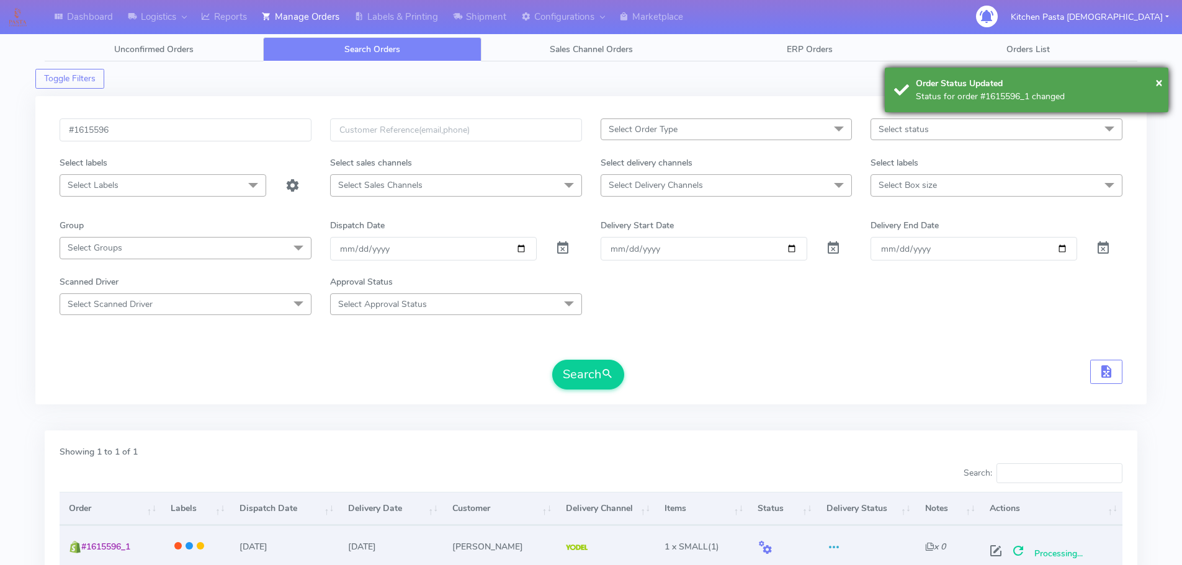
click at [923, 81] on div "Order Status Updated" at bounding box center [1037, 83] width 243 height 13
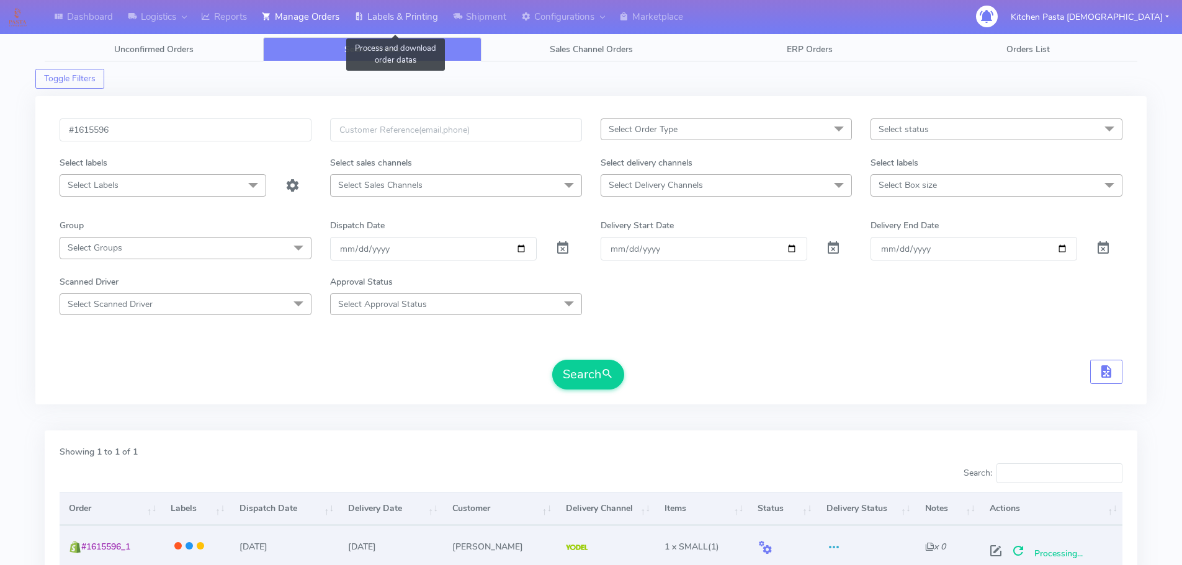
click at [388, 13] on link "Labels & Printing" at bounding box center [396, 17] width 99 height 34
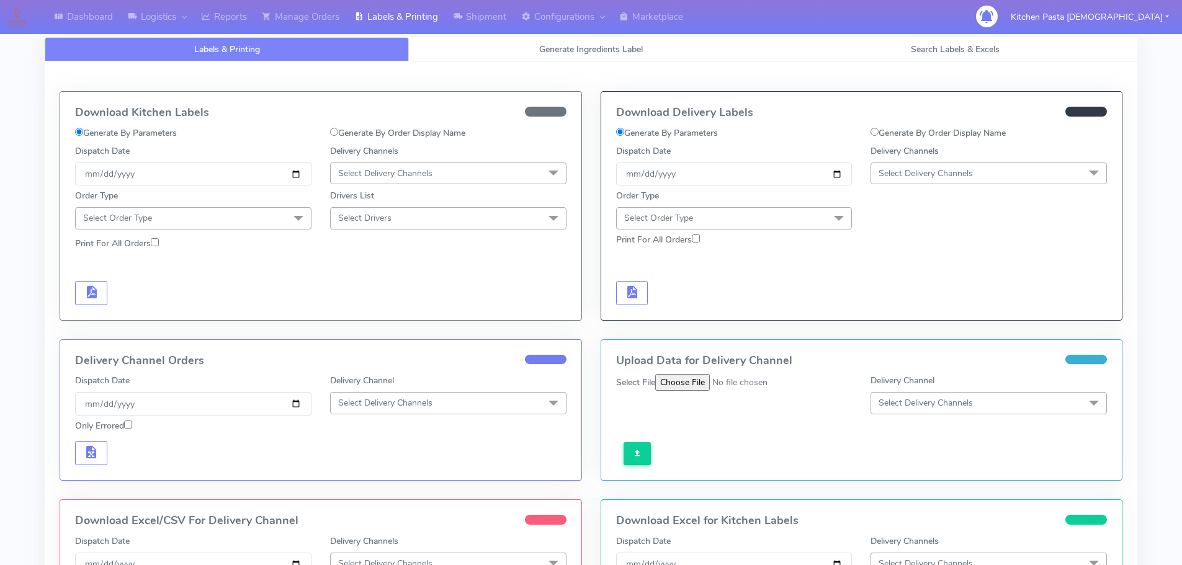
click at [880, 130] on label "Generate By Order Display Name" at bounding box center [938, 133] width 135 height 13
click at [879, 130] on input "Generate By Order Display Name" at bounding box center [875, 132] width 8 height 8
radio input "true"
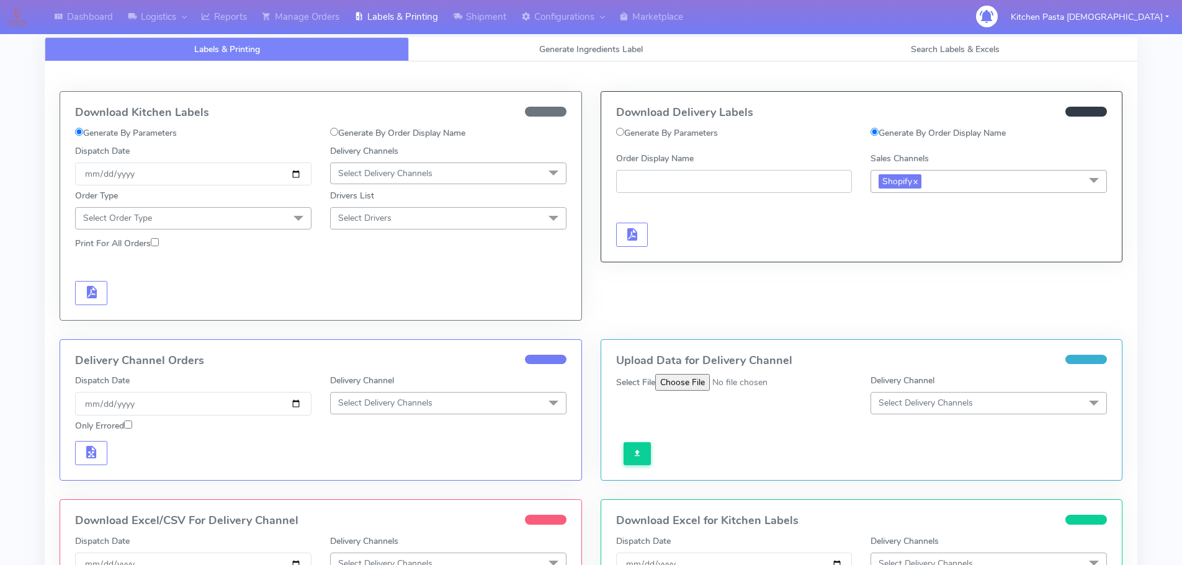
click at [664, 181] on input "Order Display Name" at bounding box center [734, 181] width 236 height 23
type input "#1615596_1"
click at [624, 233] on span "button" at bounding box center [631, 237] width 15 height 12
click at [662, 231] on span "button" at bounding box center [668, 237] width 15 height 12
